Goal: Task Accomplishment & Management: Manage account settings

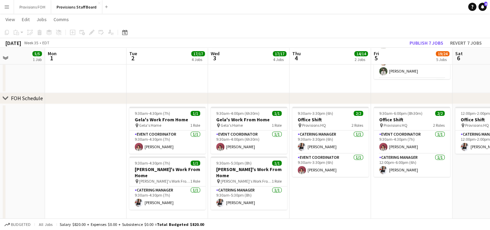
scroll to position [0, 282]
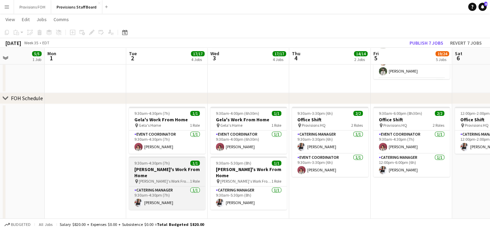
click at [181, 179] on span "[PERSON_NAME]'s Work From Home" at bounding box center [164, 181] width 51 height 5
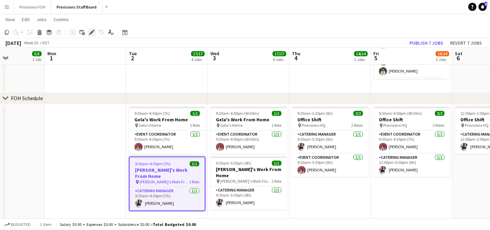
click at [90, 33] on icon at bounding box center [92, 33] width 4 height 4
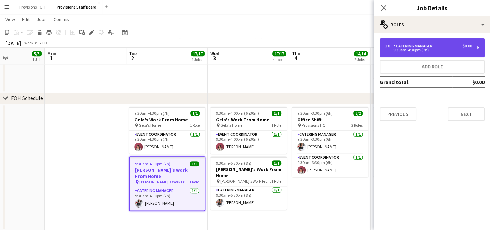
click at [429, 50] on div "9:30am-4:30pm (7h)" at bounding box center [428, 49] width 87 height 3
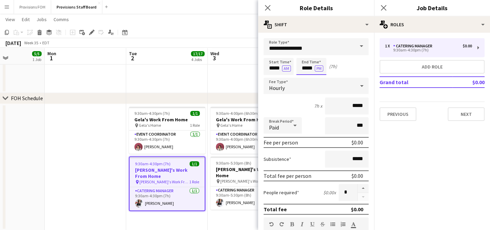
click at [307, 69] on input "*****" at bounding box center [312, 66] width 30 height 17
type input "*****"
click at [469, 116] on button "Next" at bounding box center [466, 114] width 37 height 14
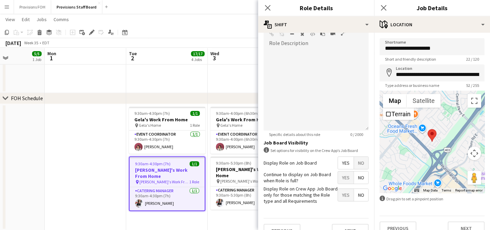
scroll to position [210, 0]
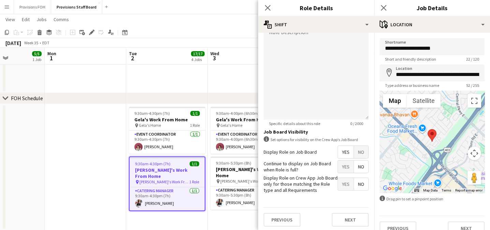
click at [341, 210] on div "Previous Next" at bounding box center [316, 219] width 105 height 25
click at [341, 214] on button "Next" at bounding box center [350, 220] width 37 height 14
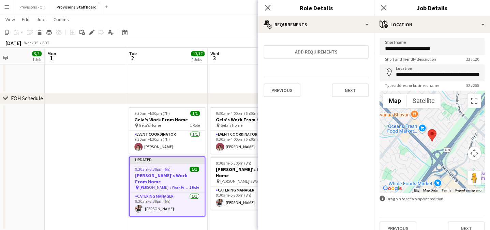
scroll to position [0, 0]
click at [265, 11] on icon at bounding box center [267, 7] width 6 height 6
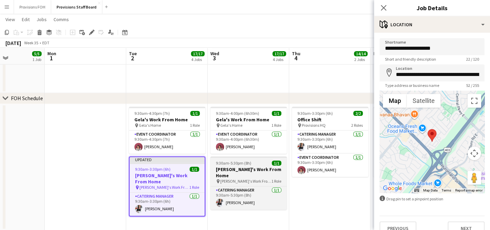
click at [262, 165] on div "9:30am-5:30pm (8h) 1/1" at bounding box center [249, 163] width 76 height 5
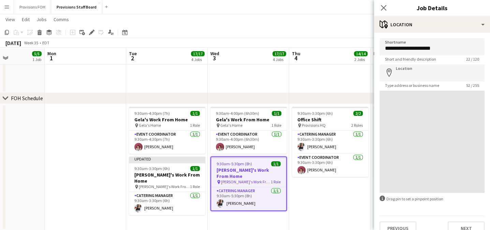
type input "**********"
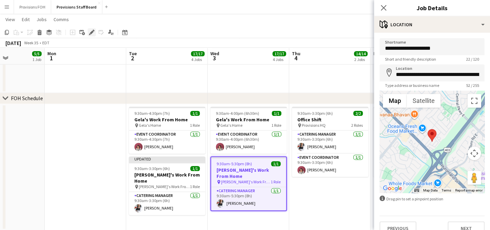
click at [93, 32] on icon at bounding box center [92, 33] width 4 height 4
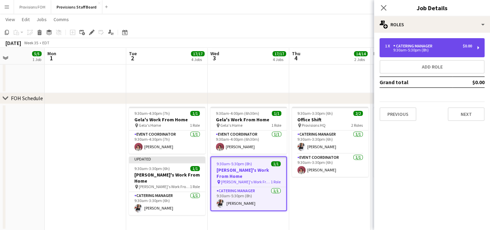
click at [403, 52] on div "9:30am-5:30pm (8h)" at bounding box center [428, 49] width 87 height 3
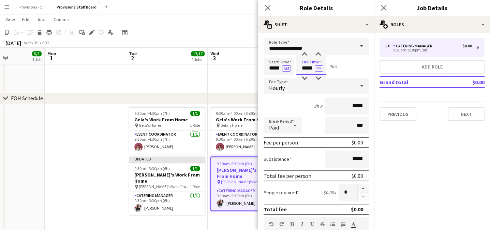
click at [307, 69] on input "*****" at bounding box center [312, 66] width 30 height 17
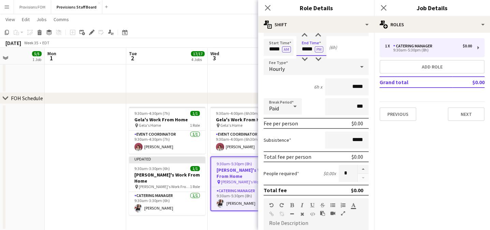
scroll to position [210, 0]
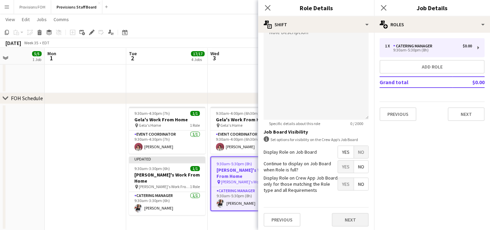
type input "*****"
click at [349, 217] on button "Next" at bounding box center [350, 220] width 37 height 14
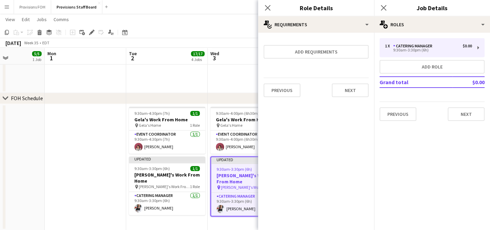
scroll to position [0, 0]
click at [464, 117] on button "Next" at bounding box center [466, 114] width 37 height 14
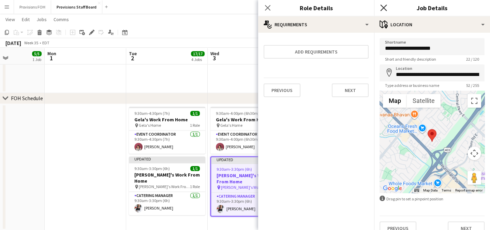
click at [385, 8] on icon "Close pop-in" at bounding box center [383, 7] width 6 height 6
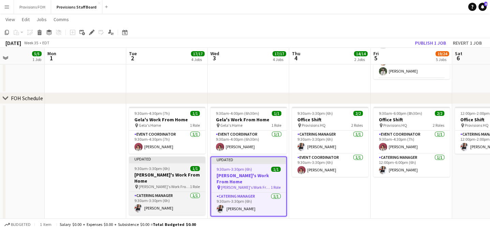
click at [172, 167] on div "9:30am-3:30pm (6h) 1/1" at bounding box center [167, 168] width 76 height 5
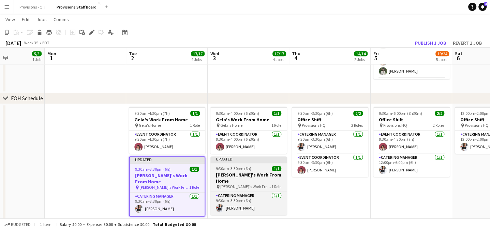
click at [220, 169] on span "9:30am-3:30pm (6h)" at bounding box center [233, 168] width 35 height 5
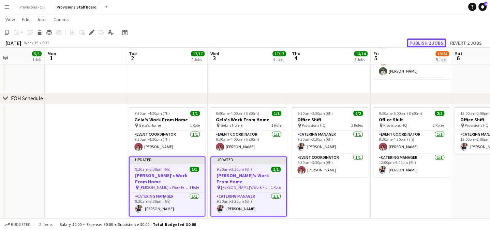
click at [423, 43] on button "Publish 2 jobs" at bounding box center [426, 43] width 39 height 9
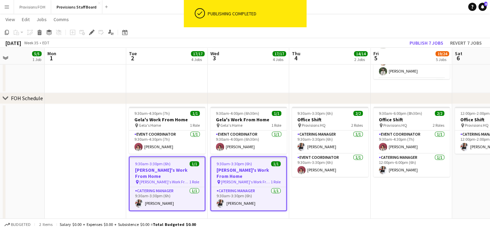
click at [346, 21] on app-page-menu "View Day view expanded Day view collapsed Month view Date picker Jump to [DATE]…" at bounding box center [245, 20] width 490 height 13
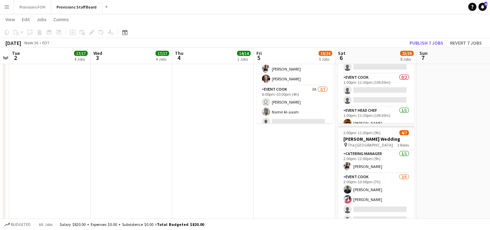
click at [314, 32] on app-toolbar "Copy Paste Paste Ctrl+V Paste with crew Ctrl+Shift+V Paste linked Job [GEOGRAPH…" at bounding box center [245, 33] width 490 height 12
